Goal: Information Seeking & Learning: Learn about a topic

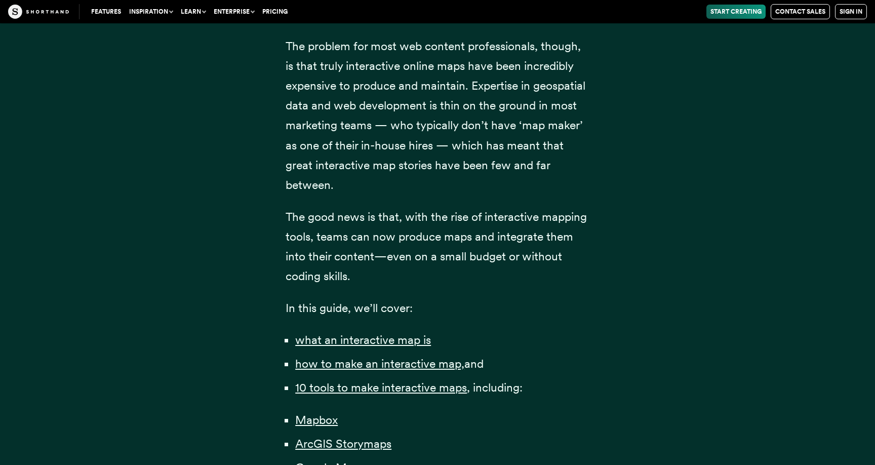
scroll to position [529, 0]
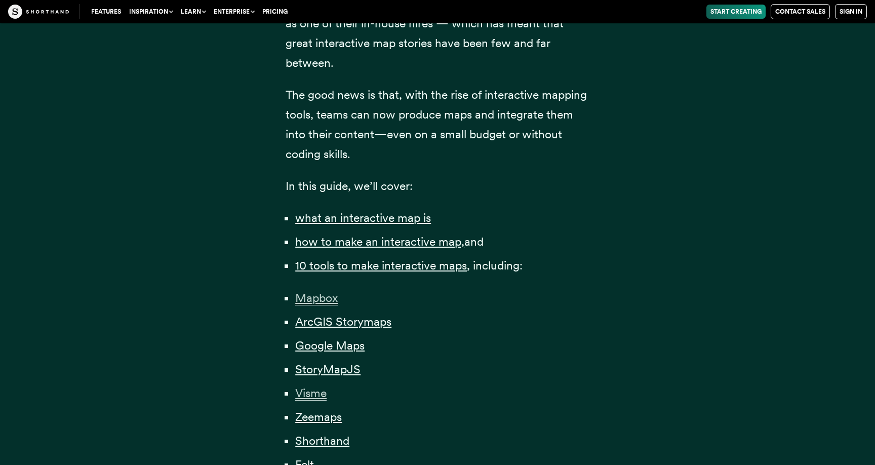
click at [324, 296] on span "Mapbox" at bounding box center [316, 298] width 43 height 15
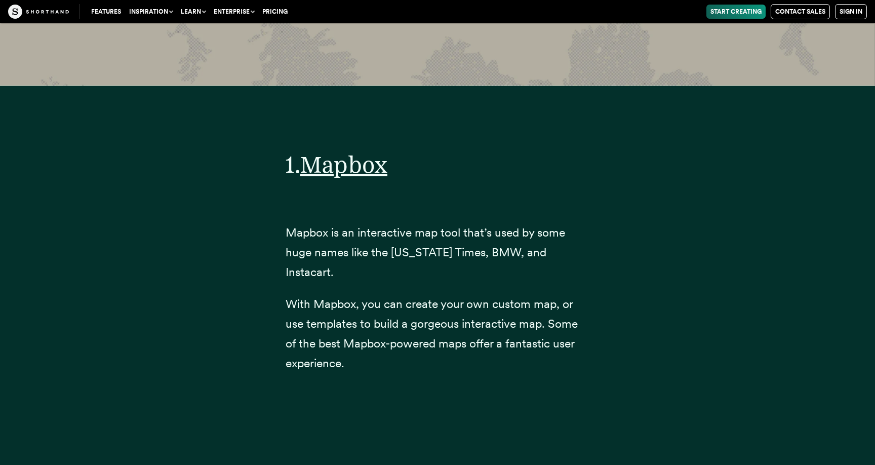
scroll to position [4012, 0]
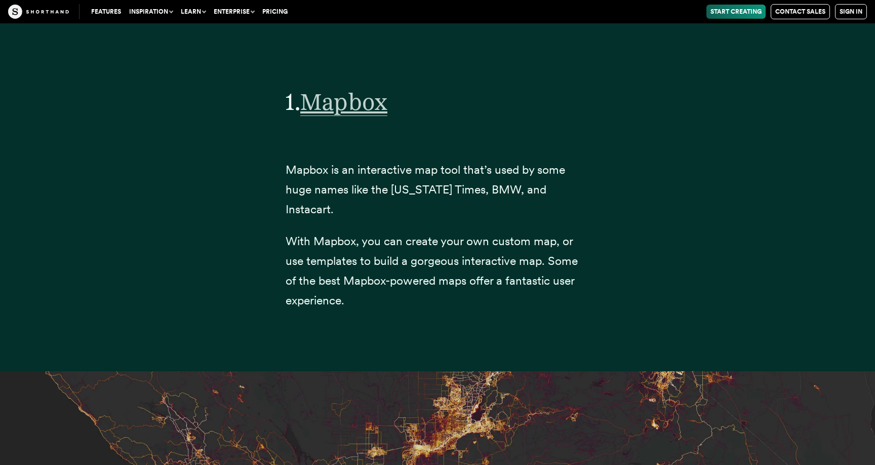
click at [341, 105] on span "Mapbox" at bounding box center [343, 102] width 87 height 28
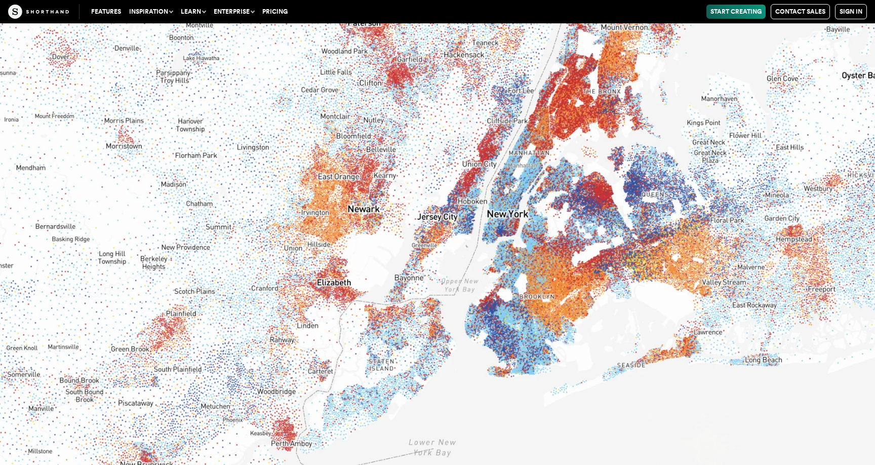
scroll to position [5436, 0]
click at [319, 279] on img at bounding box center [437, 232] width 875 height 465
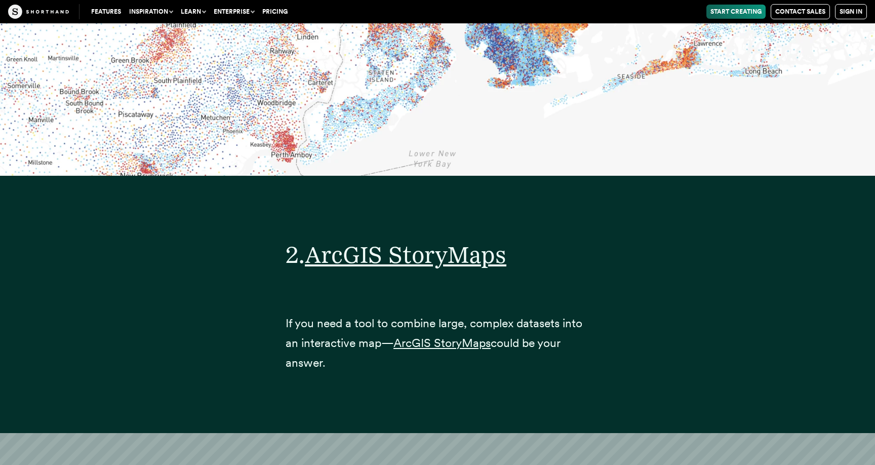
scroll to position [6284, 0]
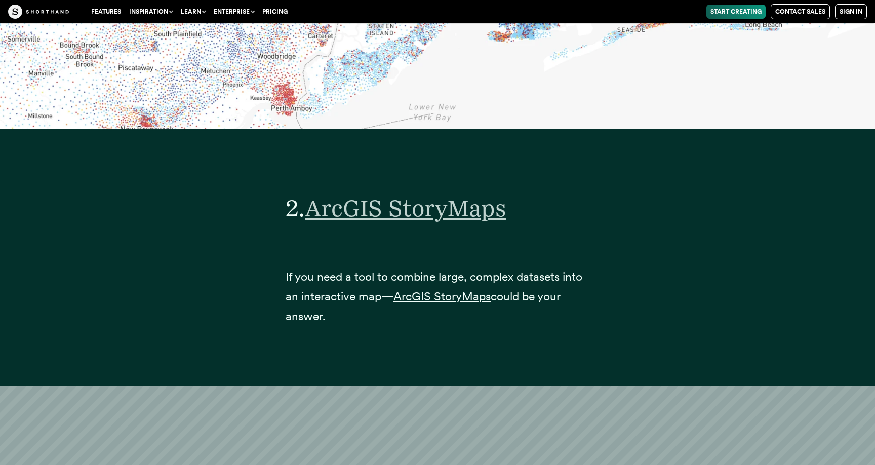
click at [401, 194] on span "ArcGIS StoryMaps" at bounding box center [406, 208] width 202 height 28
click at [442, 289] on span "ArcGIS StoryMaps" at bounding box center [441, 296] width 97 height 15
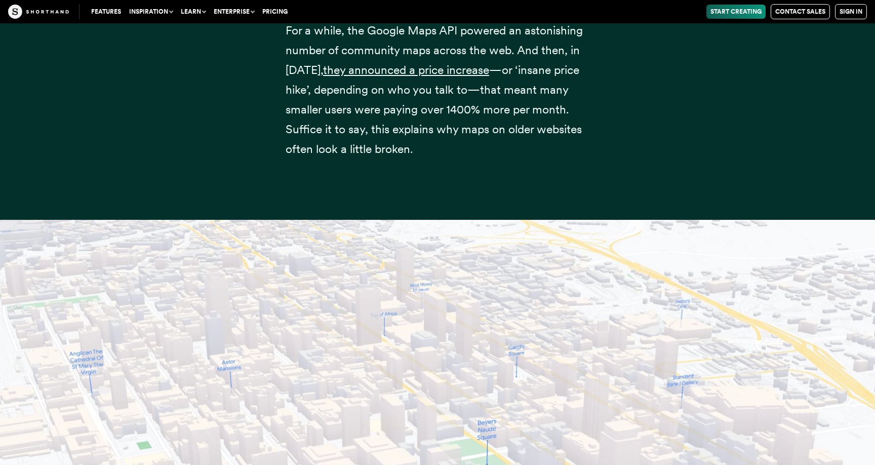
scroll to position [8206, 0]
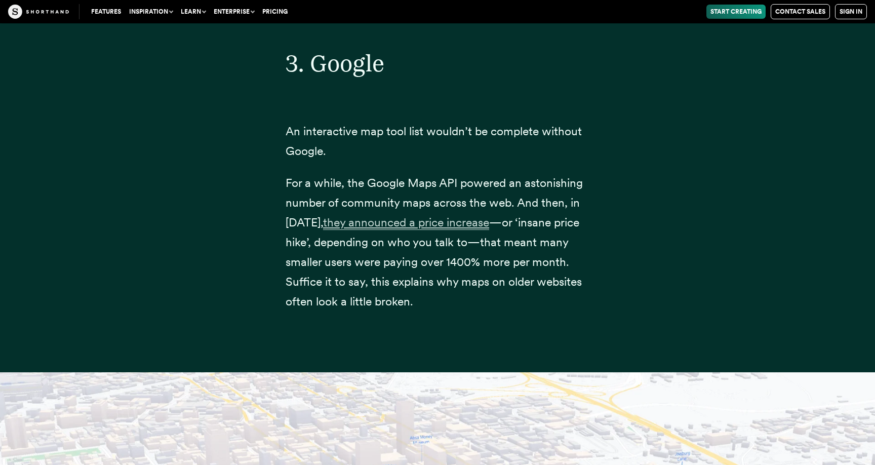
click at [431, 215] on span "they announced a price increase" at bounding box center [406, 222] width 166 height 15
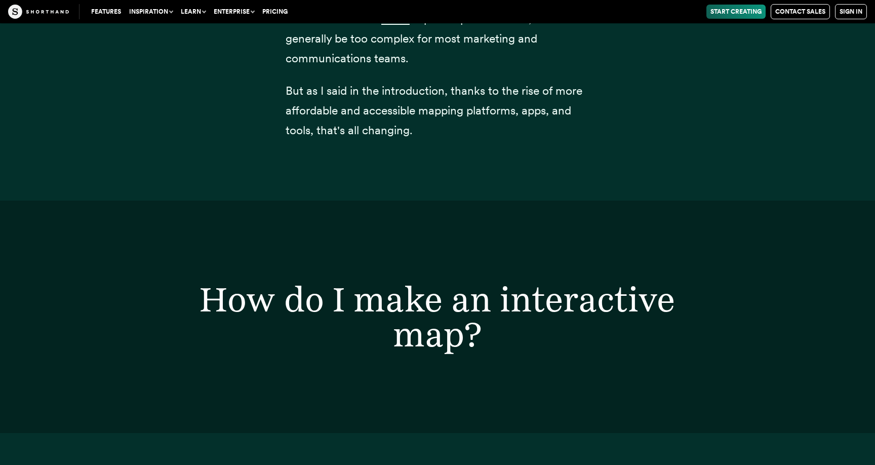
scroll to position [617, 0]
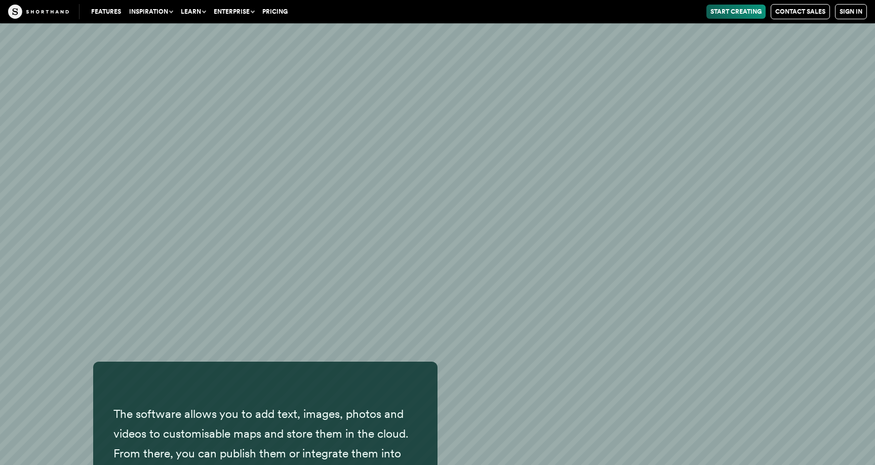
scroll to position [6946, 0]
